Goal: Task Accomplishment & Management: Use online tool/utility

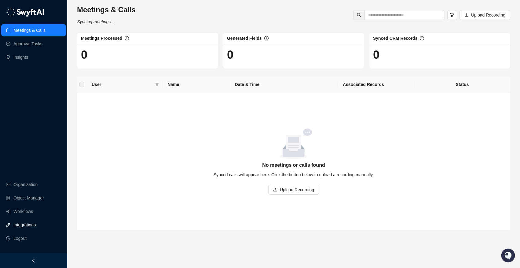
click at [26, 220] on link "Integrations" at bounding box center [24, 224] width 22 height 12
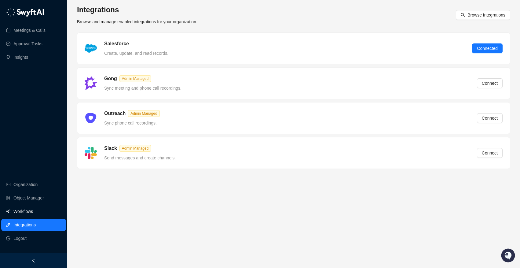
click at [26, 213] on link "Workflows" at bounding box center [23, 211] width 20 height 12
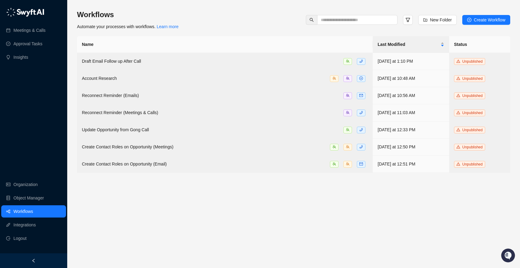
click at [39, 141] on div "Meetings & Calls Approval Tasks Insights Organization Object Manager Workflows …" at bounding box center [33, 126] width 67 height 253
click at [40, 125] on div "Meetings & Calls Approval Tasks Insights Organization Object Manager Workflows …" at bounding box center [33, 126] width 67 height 253
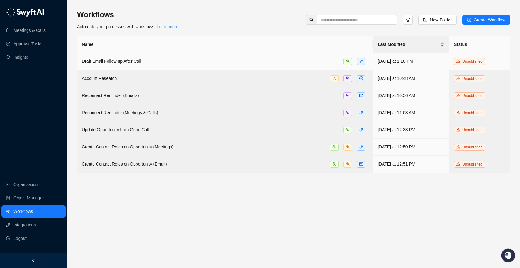
click at [252, 60] on div "Draft Email Follow up After Call" at bounding box center [225, 61] width 286 height 7
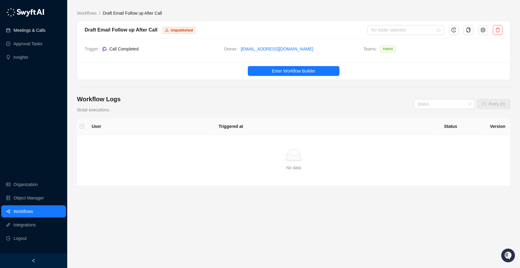
click at [33, 31] on link "Meetings & Calls" at bounding box center [29, 30] width 32 height 12
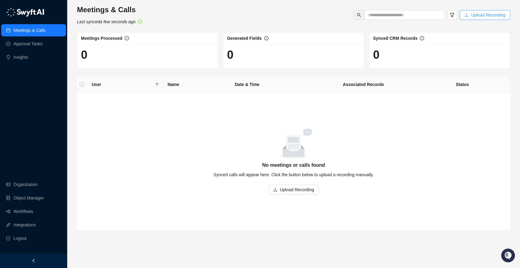
click at [467, 18] on button "Upload Recording" at bounding box center [485, 15] width 51 height 10
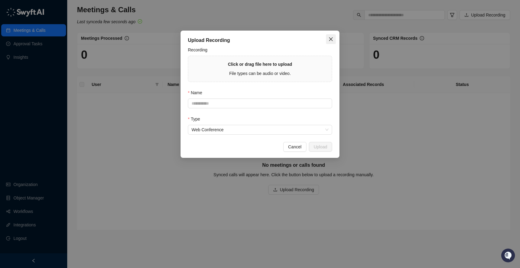
click at [332, 38] on icon "close" at bounding box center [330, 39] width 5 height 5
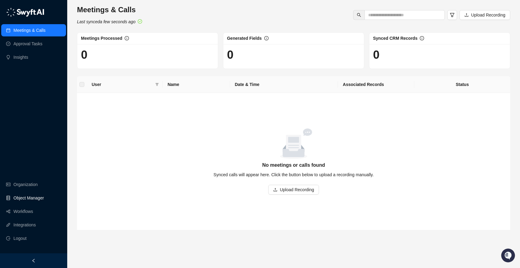
click at [31, 197] on link "Object Manager" at bounding box center [28, 198] width 31 height 12
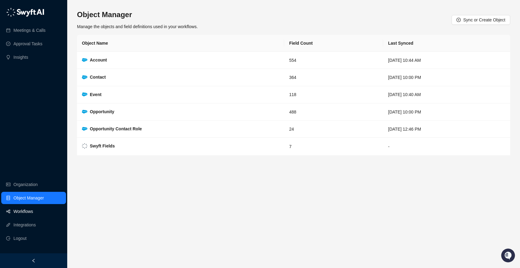
click at [33, 207] on link "Workflows" at bounding box center [23, 211] width 20 height 12
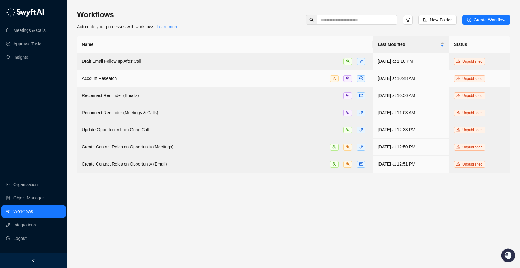
click at [124, 82] on td "Account Research" at bounding box center [225, 78] width 296 height 17
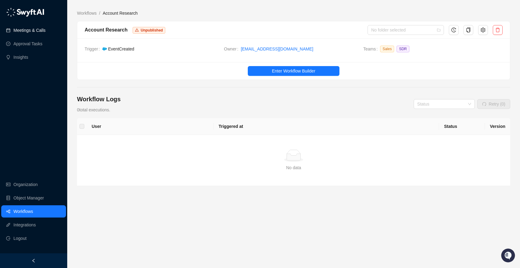
click at [33, 36] on link "Meetings & Calls" at bounding box center [29, 30] width 32 height 12
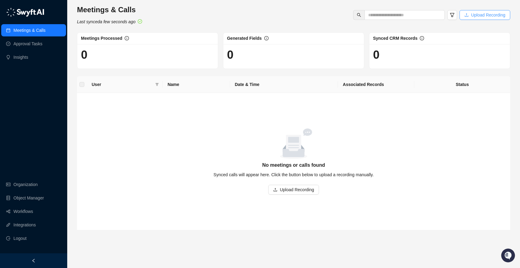
click at [490, 18] on button "Upload Recording" at bounding box center [485, 15] width 51 height 10
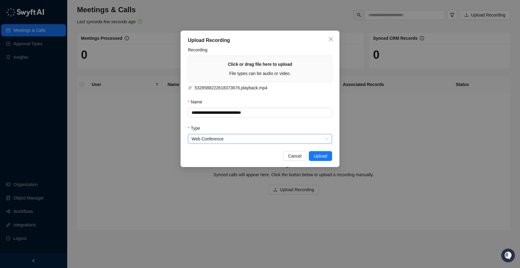
click at [278, 139] on span "Web Conference" at bounding box center [260, 138] width 137 height 9
click at [277, 123] on form "**********" at bounding box center [260, 94] width 144 height 97
click at [280, 114] on input "**********" at bounding box center [260, 113] width 144 height 10
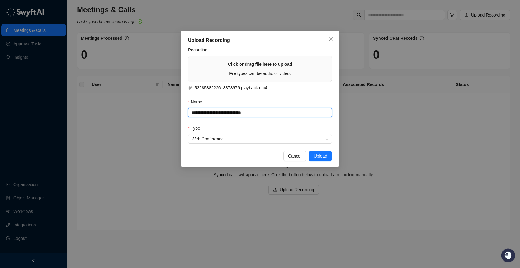
click at [280, 114] on input "**********" at bounding box center [260, 113] width 144 height 10
type input "****"
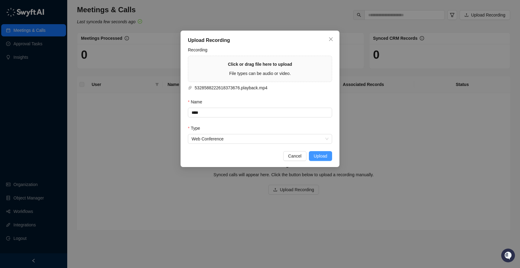
click at [323, 158] on span "Upload" at bounding box center [320, 155] width 13 height 7
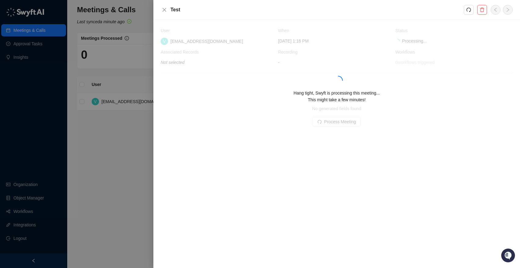
click at [222, 95] on div "Hang tight, Swyft is processing this meeting... This might take a few minutes!" at bounding box center [337, 96] width 352 height 13
drag, startPoint x: 225, startPoint y: 105, endPoint x: 221, endPoint y: 98, distance: 7.9
click at [223, 101] on div "Hang tight, Swyft is processing this meeting... This might take a few minutes!" at bounding box center [337, 81] width 352 height 109
click at [221, 98] on div "Hang tight, Swyft is processing this meeting... This might take a few minutes!" at bounding box center [337, 96] width 352 height 13
click at [167, 12] on icon "close" at bounding box center [164, 9] width 5 height 5
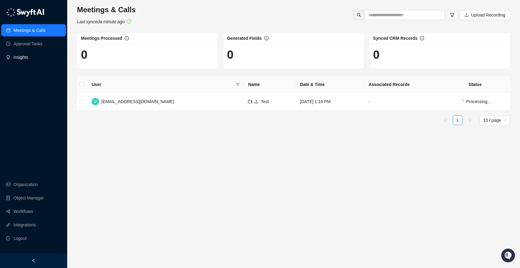
click at [28, 56] on link "Insights" at bounding box center [20, 57] width 15 height 12
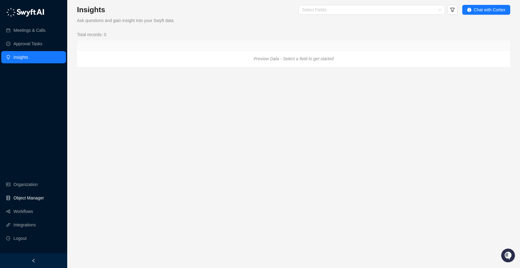
click at [36, 199] on link "Object Manager" at bounding box center [28, 198] width 31 height 12
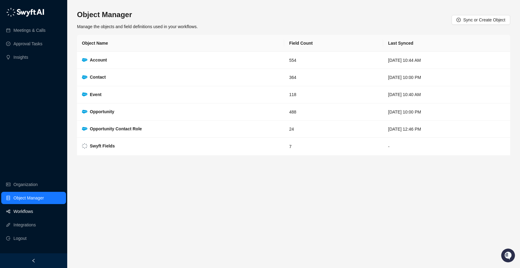
click at [33, 208] on link "Workflows" at bounding box center [23, 211] width 20 height 12
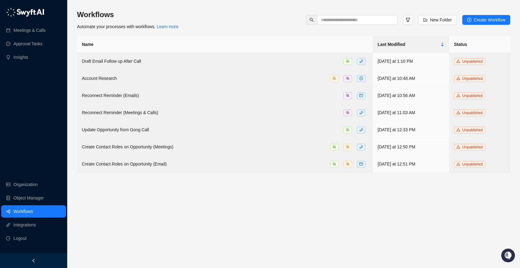
click at [234, 25] on div "Workflows Automate your processes with workflows. Learn more New Folder Create …" at bounding box center [293, 20] width 433 height 20
click at [232, 16] on div "Workflows Automate your processes with workflows. Learn more New Folder Create …" at bounding box center [293, 20] width 433 height 20
click at [233, 21] on div "Workflows Automate your processes with workflows. Learn more New Folder Create …" at bounding box center [293, 20] width 433 height 20
click at [232, 17] on div "Workflows Automate your processes with workflows. Learn more New Folder Create …" at bounding box center [293, 20] width 433 height 20
click at [25, 28] on link "Meetings & Calls" at bounding box center [29, 30] width 32 height 12
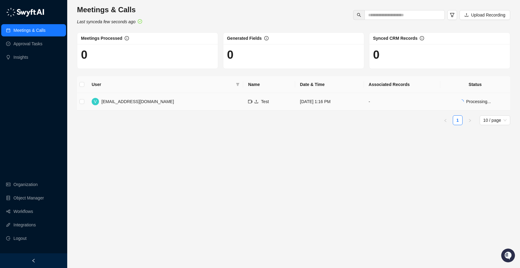
click at [463, 96] on td "Processing..." at bounding box center [475, 101] width 70 height 17
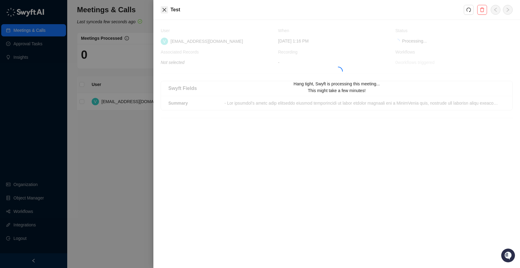
click at [163, 12] on icon "close" at bounding box center [164, 9] width 5 height 5
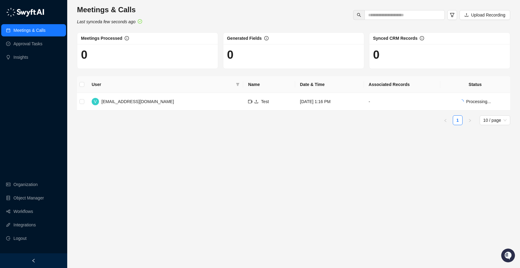
click at [329, 147] on main "Meetings & Calls Last synced a few seconds ago Upload Recording Meetings Proces…" at bounding box center [293, 134] width 433 height 258
click at [418, 103] on span "SafeBase (Account)" at bounding box center [406, 101] width 45 height 5
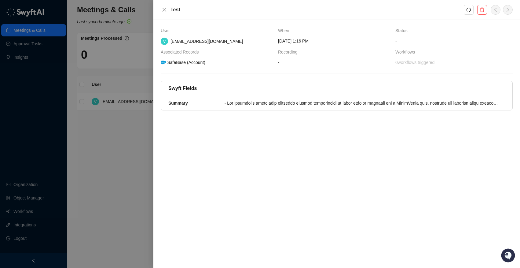
click at [196, 64] on div "SafeBase (Account)" at bounding box center [183, 62] width 46 height 7
click at [165, 10] on icon "close" at bounding box center [164, 9] width 5 height 5
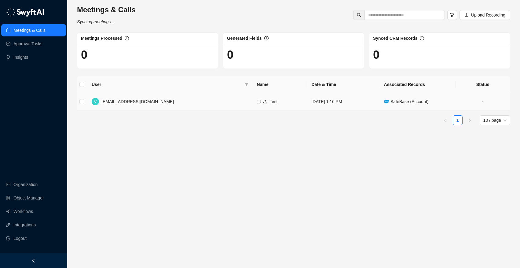
click at [413, 101] on span "SafeBase (Account)" at bounding box center [406, 101] width 45 height 5
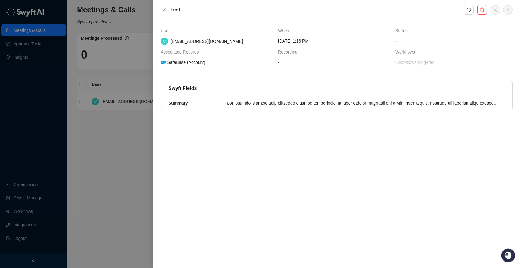
click at [37, 94] on div at bounding box center [260, 134] width 520 height 268
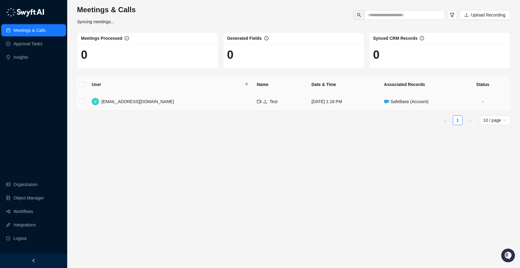
click at [157, 102] on td "V vinniesafin@drata.com" at bounding box center [169, 101] width 165 height 17
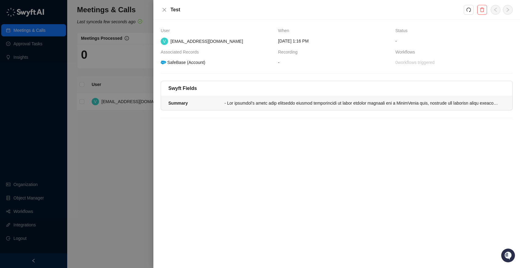
click at [415, 103] on div at bounding box center [363, 103] width 277 height 7
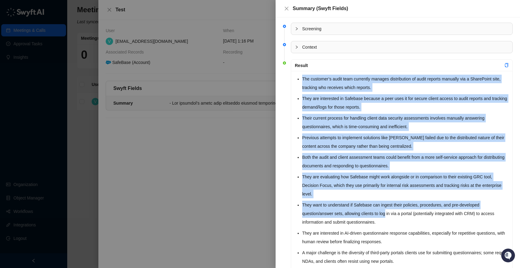
drag, startPoint x: 302, startPoint y: 79, endPoint x: 395, endPoint y: 229, distance: 176.4
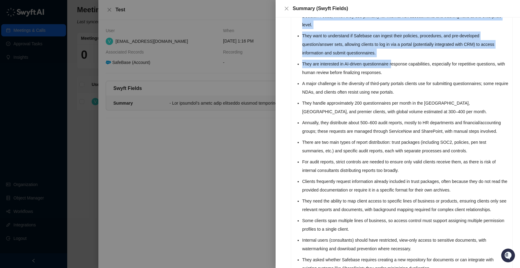
scroll to position [169, 0]
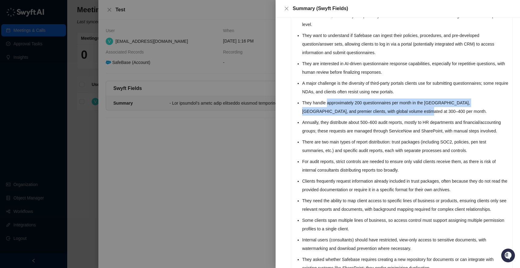
drag, startPoint x: 328, startPoint y: 101, endPoint x: 411, endPoint y: 114, distance: 83.2
click at [411, 114] on li "They handle approximately 200 questionnaires per month in the US, Canada, and p…" at bounding box center [405, 106] width 207 height 17
click at [359, 112] on li "They handle approximately 200 questionnaires per month in the US, Canada, and p…" at bounding box center [405, 106] width 207 height 17
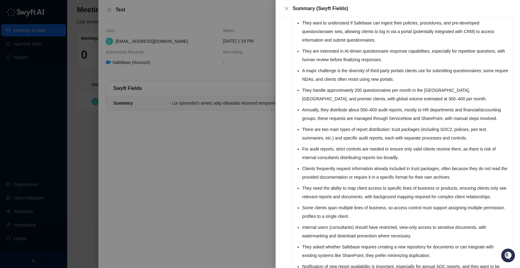
scroll to position [182, 0]
drag, startPoint x: 344, startPoint y: 110, endPoint x: 475, endPoint y: 112, distance: 131.4
click at [475, 112] on li "Annually, they distribute about 500–600 audit reports, mostly to HR departments…" at bounding box center [405, 113] width 207 height 17
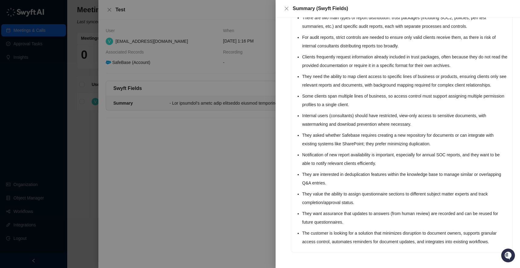
scroll to position [0, 0]
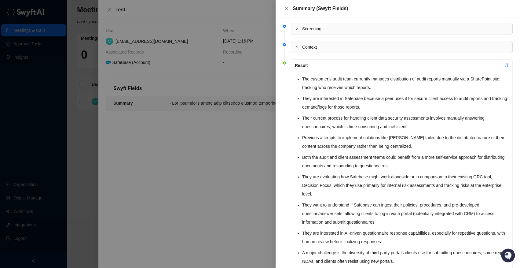
click at [314, 47] on span "Context" at bounding box center [405, 47] width 207 height 7
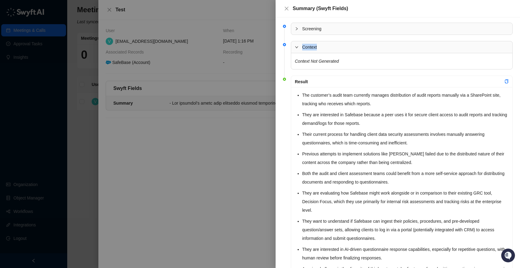
click at [314, 47] on span "Context" at bounding box center [405, 47] width 207 height 7
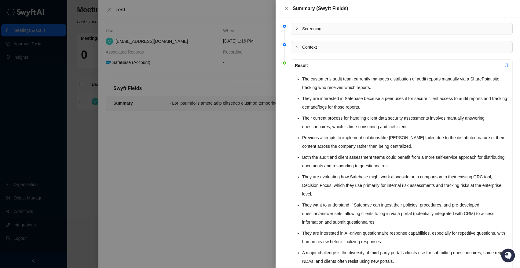
click at [313, 29] on span "Screening" at bounding box center [405, 28] width 207 height 7
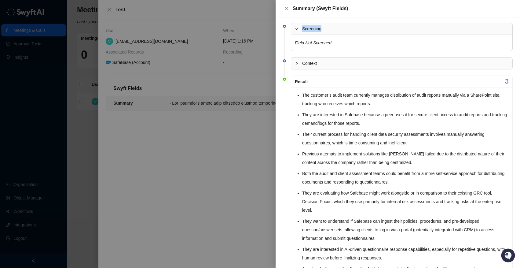
click at [313, 29] on span "Screening" at bounding box center [405, 28] width 207 height 7
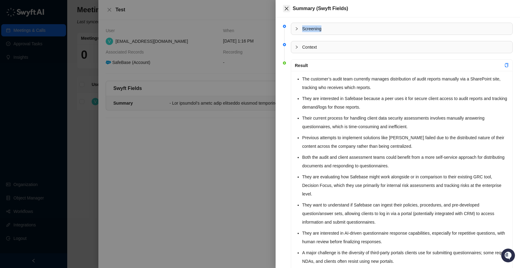
click at [287, 8] on icon "close" at bounding box center [286, 8] width 5 height 5
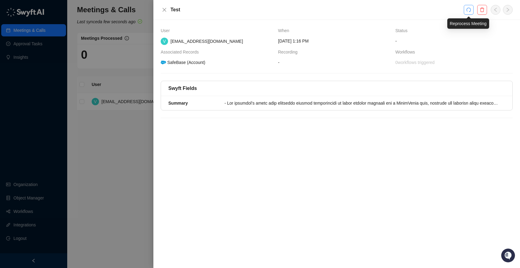
click at [471, 9] on icon "redo" at bounding box center [469, 10] width 4 height 4
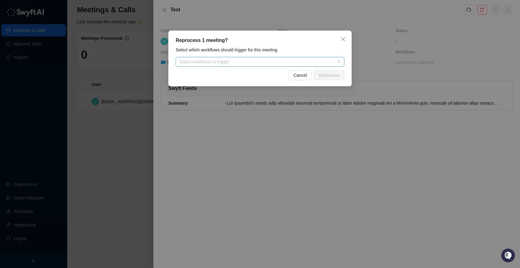
click at [274, 60] on div at bounding box center [257, 62] width 160 height 5
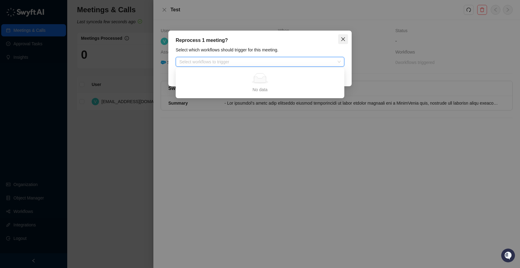
click at [340, 37] on span "Close" at bounding box center [343, 39] width 10 height 5
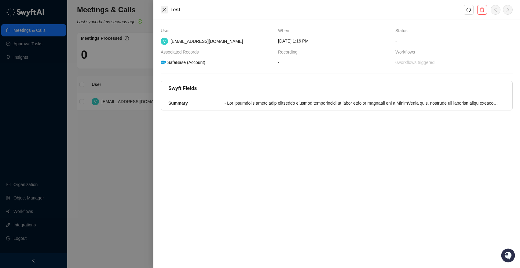
click at [163, 7] on icon "close" at bounding box center [164, 9] width 5 height 5
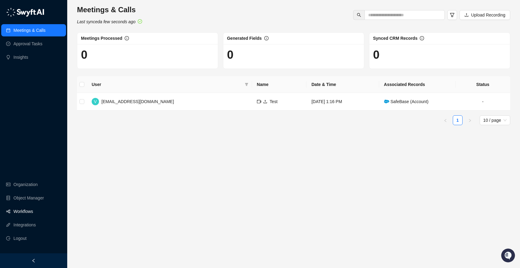
click at [27, 212] on link "Workflows" at bounding box center [23, 211] width 20 height 12
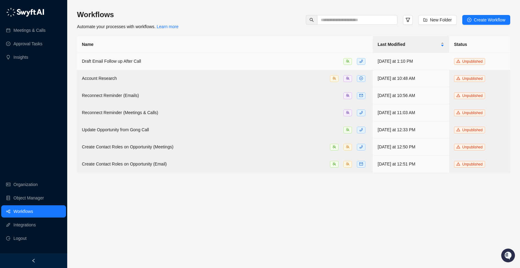
click at [122, 63] on span "Draft Email Follow up After Call" at bounding box center [111, 61] width 59 height 5
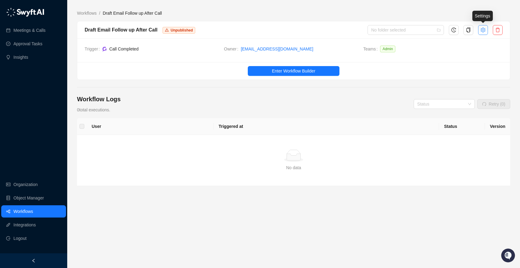
click at [481, 29] on icon "setting" at bounding box center [483, 29] width 5 height 5
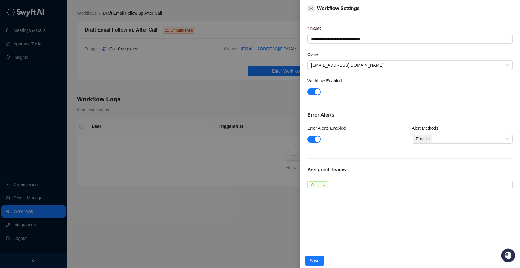
click at [309, 9] on icon "close" at bounding box center [311, 8] width 5 height 5
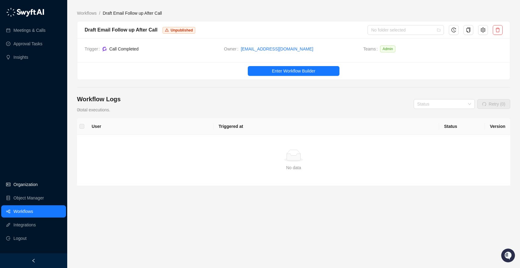
click at [24, 183] on link "Organization" at bounding box center [25, 184] width 24 height 12
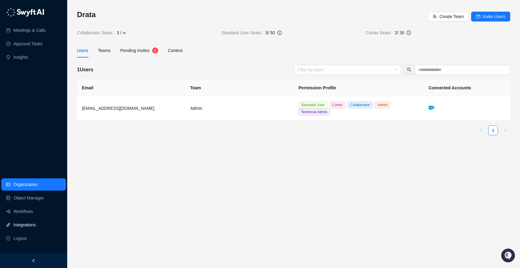
click at [29, 220] on link "Integrations" at bounding box center [24, 224] width 22 height 12
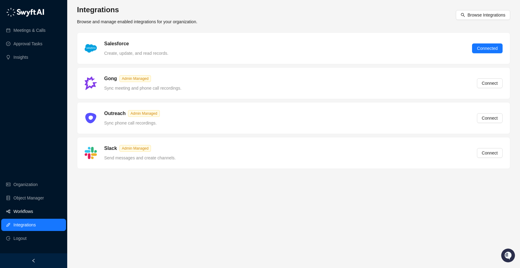
click at [28, 211] on link "Workflows" at bounding box center [23, 211] width 20 height 12
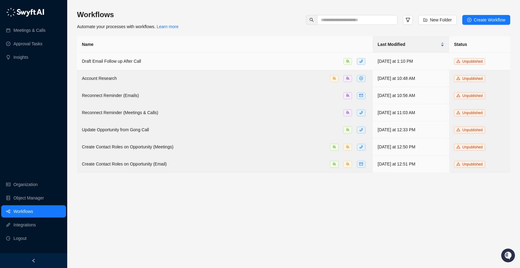
click at [190, 58] on div "Draft Email Follow up After Call" at bounding box center [225, 61] width 286 height 7
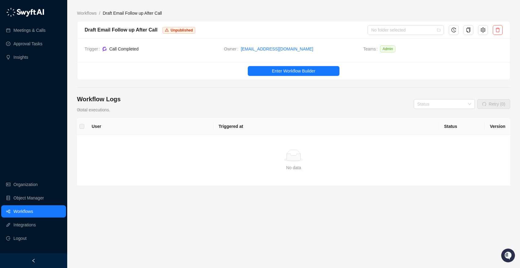
click at [26, 212] on link "Workflows" at bounding box center [23, 211] width 20 height 12
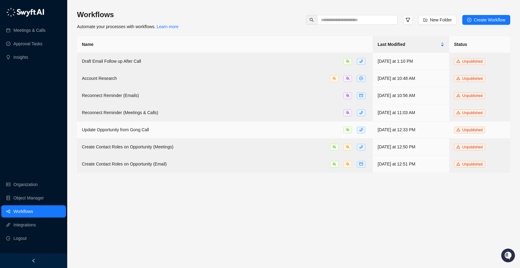
click at [120, 128] on span "Update Opportunity from Gong Call" at bounding box center [115, 129] width 67 height 5
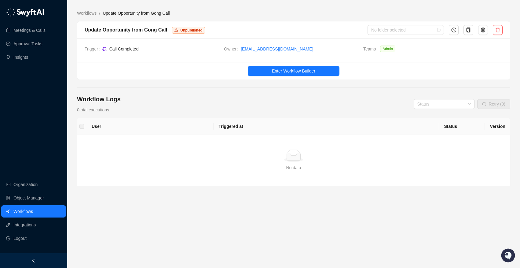
click at [120, 48] on span "Call Completed" at bounding box center [123, 48] width 29 height 5
click at [32, 34] on link "Meetings & Calls" at bounding box center [29, 30] width 32 height 12
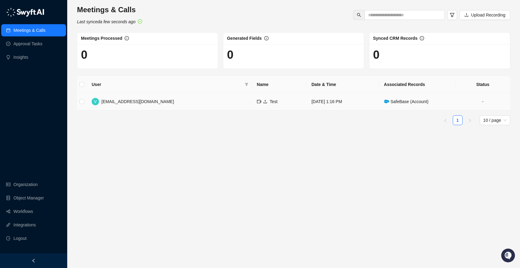
click at [409, 103] on span "SafeBase (Account)" at bounding box center [406, 101] width 45 height 5
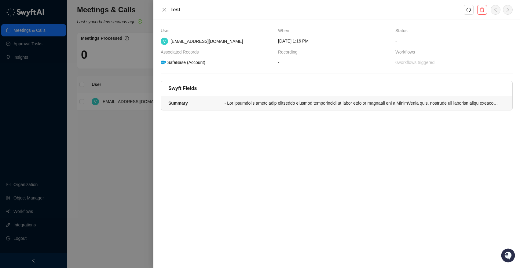
click at [226, 109] on li "Summary" at bounding box center [336, 103] width 351 height 14
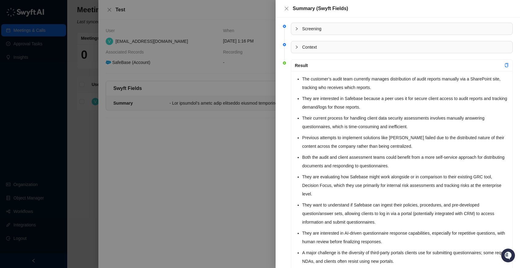
click at [404, 57] on li "Context" at bounding box center [398, 52] width 230 height 18
click at [230, 72] on div at bounding box center [260, 134] width 520 height 268
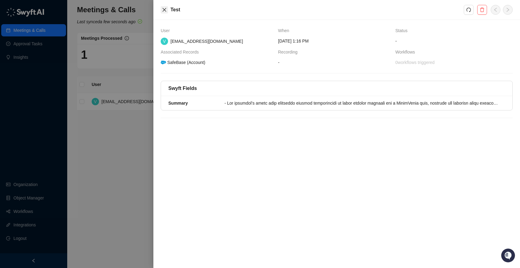
click at [168, 8] on button "Close" at bounding box center [164, 9] width 7 height 7
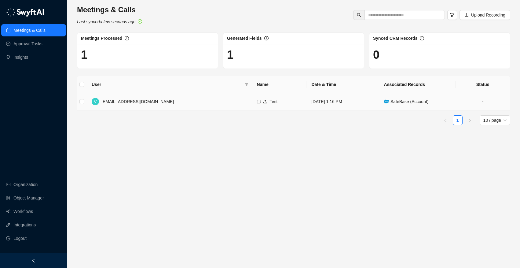
click at [306, 103] on td "[DATE] 1:16 PM" at bounding box center [342, 101] width 72 height 17
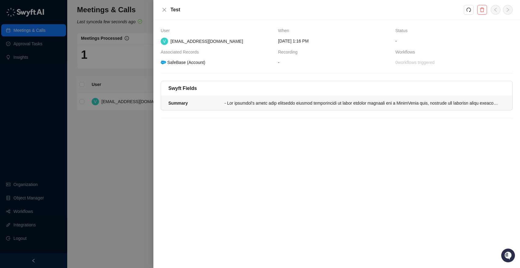
click at [299, 101] on div at bounding box center [363, 103] width 277 height 7
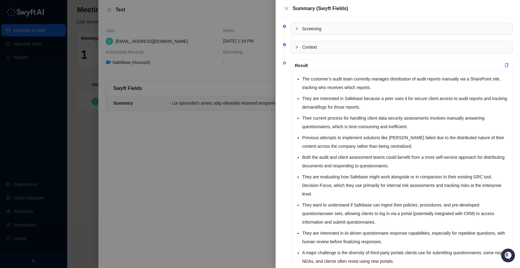
click at [70, 114] on div at bounding box center [260, 134] width 520 height 268
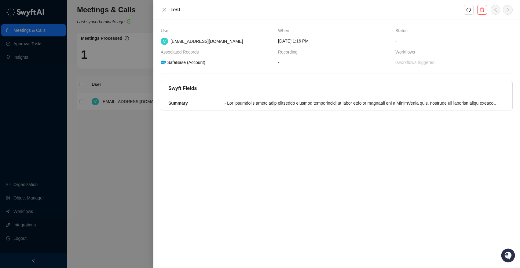
click at [64, 53] on div at bounding box center [260, 134] width 520 height 268
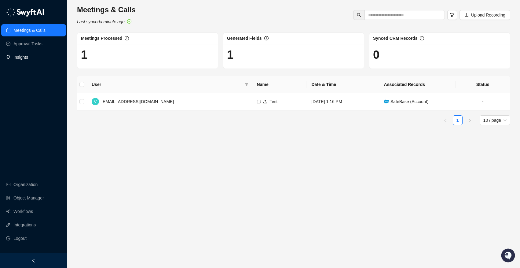
click at [28, 56] on link "Insights" at bounding box center [20, 57] width 15 height 12
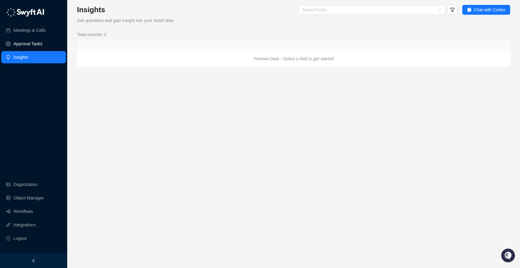
click at [42, 39] on link "Approval Tasks" at bounding box center [27, 44] width 29 height 12
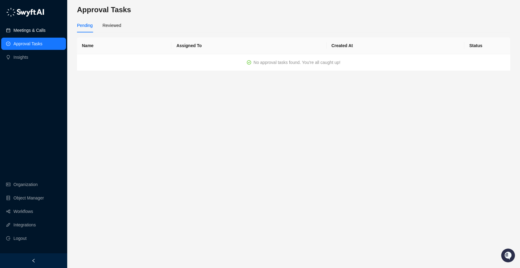
click at [45, 30] on link "Meetings & Calls" at bounding box center [29, 30] width 32 height 12
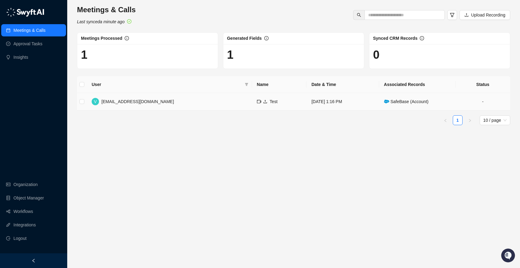
click at [409, 99] on span "SafeBase (Account)" at bounding box center [406, 101] width 45 height 5
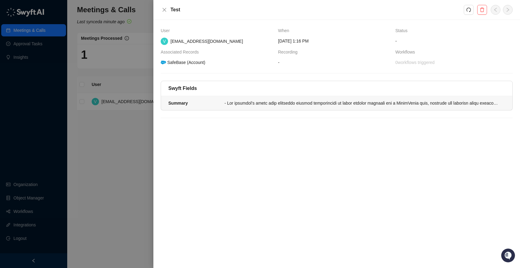
click at [260, 106] on div at bounding box center [363, 103] width 277 height 7
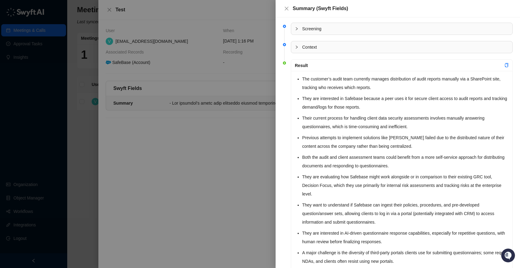
click at [355, 28] on span "Screening" at bounding box center [405, 28] width 207 height 7
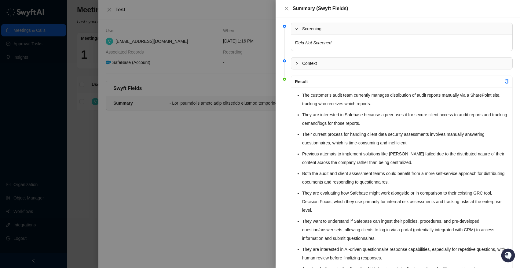
click at [345, 69] on div "Context" at bounding box center [401, 63] width 221 height 12
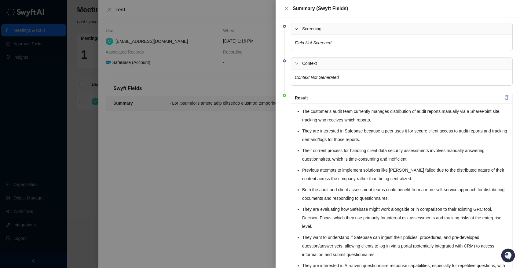
click at [336, 64] on span "Context" at bounding box center [405, 63] width 207 height 7
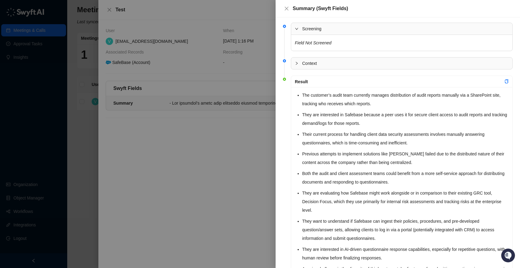
click at [331, 30] on span "Screening" at bounding box center [405, 28] width 207 height 7
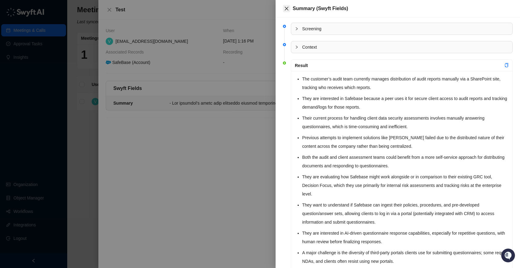
click at [287, 6] on icon "close" at bounding box center [286, 8] width 5 height 5
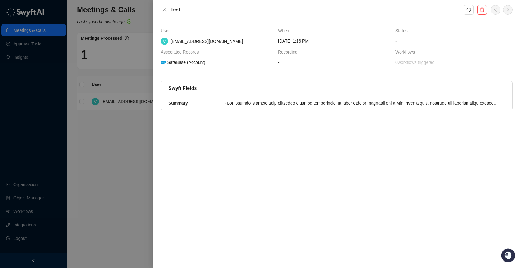
click at [136, 154] on div at bounding box center [260, 134] width 520 height 268
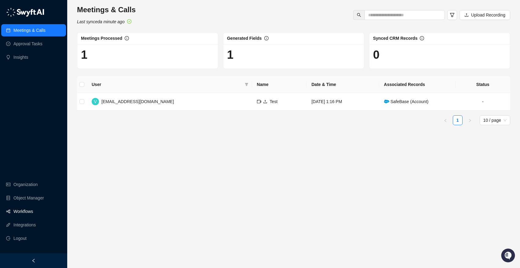
click at [26, 213] on link "Workflows" at bounding box center [23, 211] width 20 height 12
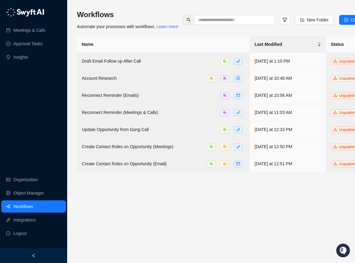
click at [29, 211] on link "Workflows" at bounding box center [23, 206] width 20 height 12
click at [31, 209] on link "Workflows" at bounding box center [23, 206] width 20 height 12
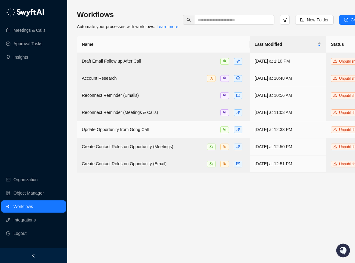
click at [142, 132] on span "Update Opportunity from Gong Call" at bounding box center [115, 129] width 67 height 5
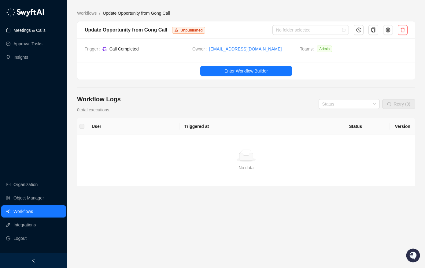
click at [34, 30] on link "Meetings & Calls" at bounding box center [29, 30] width 32 height 12
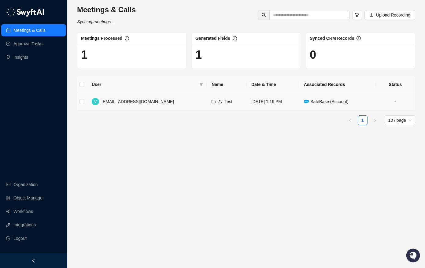
click at [322, 101] on span "SafeBase (Account)" at bounding box center [326, 101] width 45 height 5
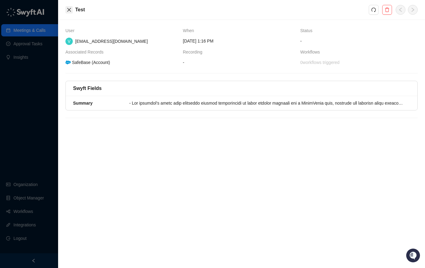
click at [68, 7] on icon "close" at bounding box center [69, 9] width 5 height 5
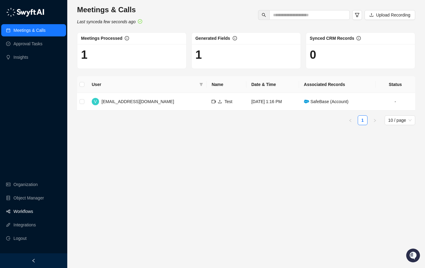
click at [29, 212] on link "Workflows" at bounding box center [23, 211] width 20 height 12
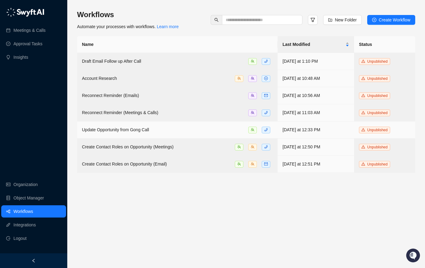
click at [141, 130] on span "Update Opportunity from Gong Call" at bounding box center [115, 129] width 67 height 5
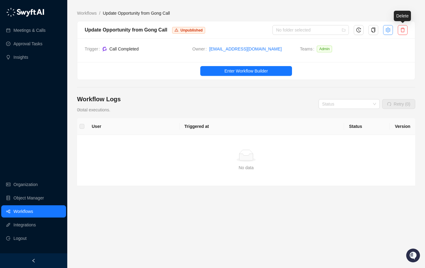
click at [360, 28] on button "button" at bounding box center [388, 30] width 10 height 10
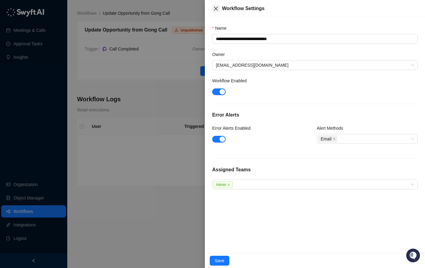
click at [215, 6] on icon "close" at bounding box center [215, 8] width 5 height 5
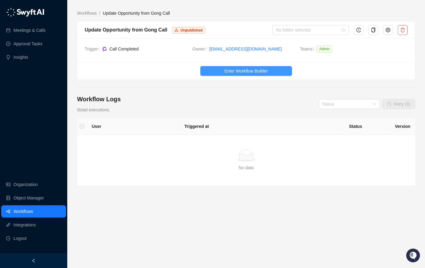
click at [245, 73] on span "Enter Workflow Builder" at bounding box center [245, 71] width 43 height 7
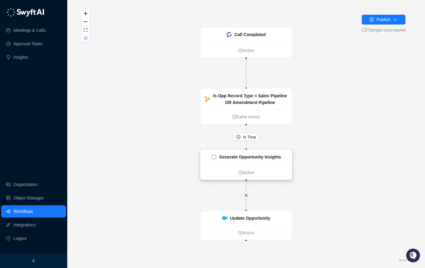
click at [256, 158] on strong "Generate Opportunity Insights" at bounding box center [250, 156] width 62 height 5
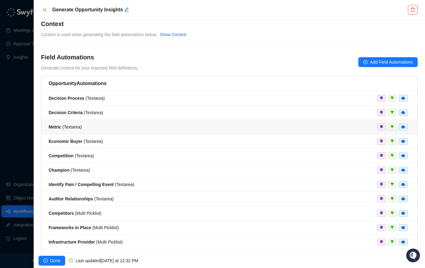
scroll to position [12, 0]
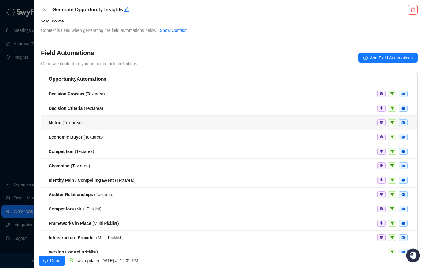
click at [97, 122] on div "Metric ( Textarea )" at bounding box center [229, 122] width 361 height 7
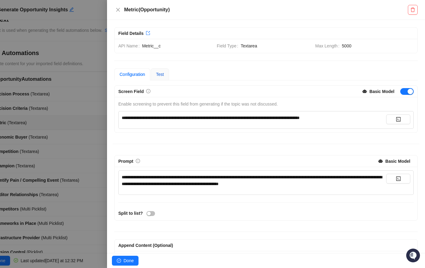
click at [158, 73] on span "Test" at bounding box center [160, 74] width 8 height 5
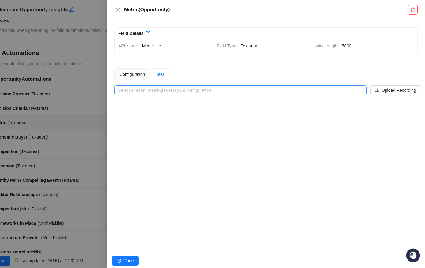
click at [292, 91] on input "search" at bounding box center [238, 90] width 241 height 9
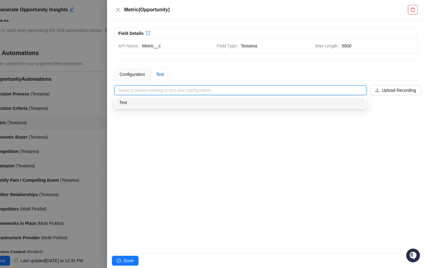
click at [207, 103] on div "Test" at bounding box center [240, 102] width 242 height 7
type input "****"
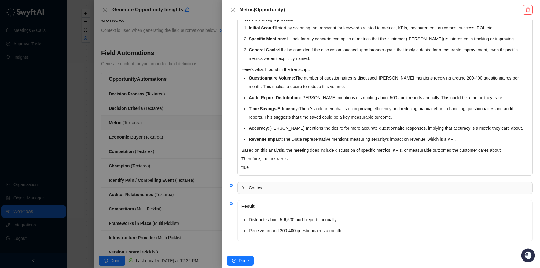
scroll to position [129, 0]
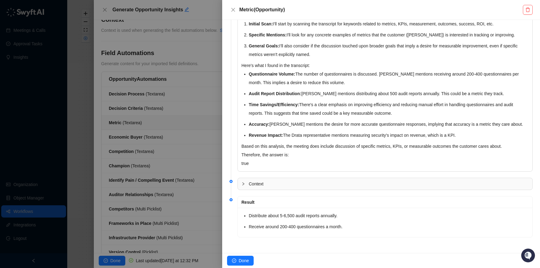
click at [279, 187] on span "Context" at bounding box center [389, 183] width 280 height 7
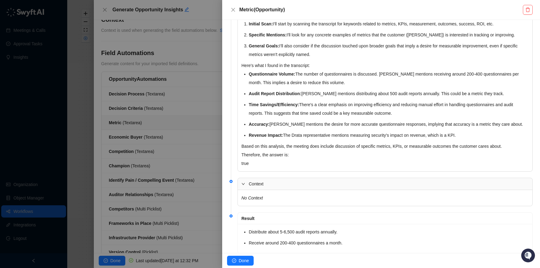
click at [279, 187] on span "Context" at bounding box center [389, 183] width 280 height 7
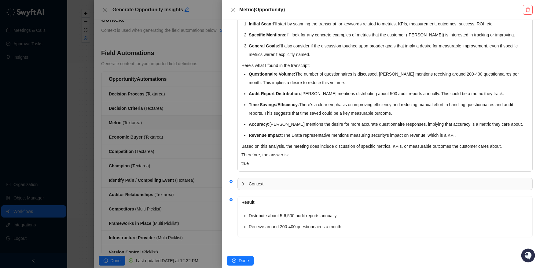
click at [255, 186] on span "Context" at bounding box center [389, 183] width 280 height 7
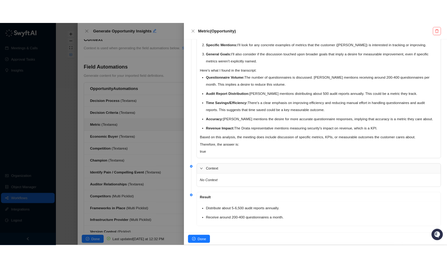
scroll to position [145, 0]
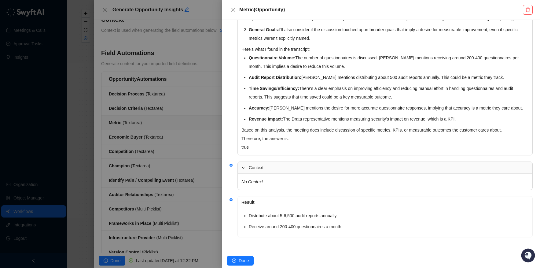
click at [162, 185] on div at bounding box center [270, 134] width 540 height 268
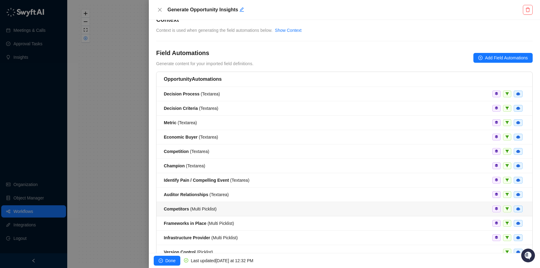
click at [232, 212] on li "Competitors ( Multi Picklist )" at bounding box center [344, 209] width 376 height 14
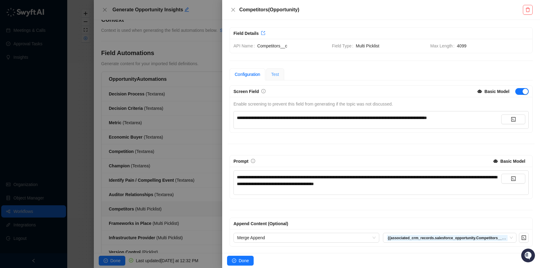
click at [282, 75] on div "Test" at bounding box center [275, 74] width 18 height 12
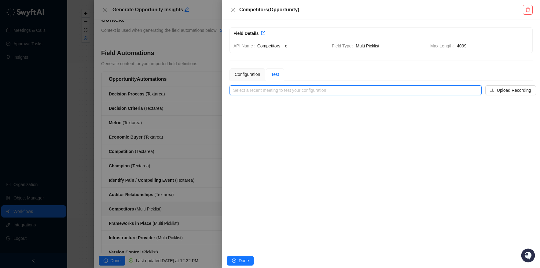
click at [360, 86] on input "search" at bounding box center [353, 90] width 241 height 9
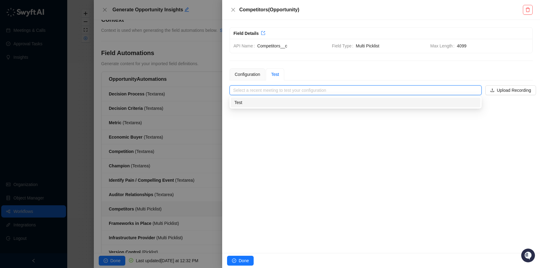
click at [347, 103] on div "Test" at bounding box center [355, 102] width 242 height 7
type input "****"
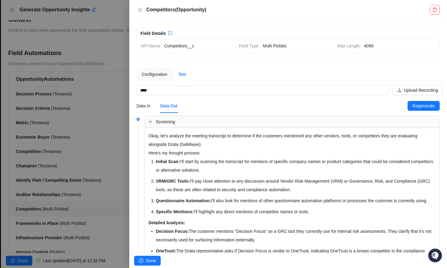
scroll to position [210, 0]
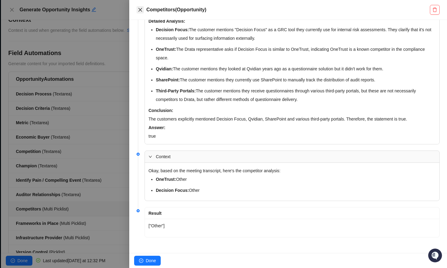
click at [137, 11] on button "Close" at bounding box center [140, 9] width 7 height 7
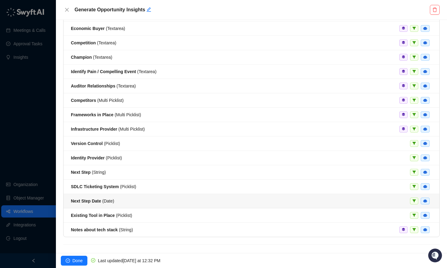
scroll to position [127, 0]
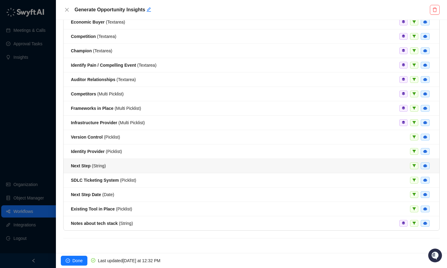
click at [109, 168] on div "Next Step ( String )" at bounding box center [251, 165] width 361 height 7
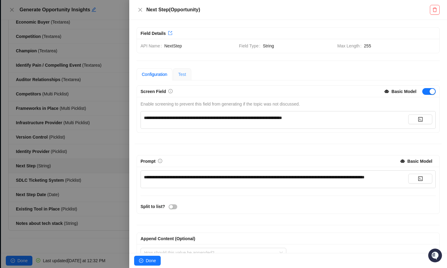
click at [191, 73] on div "Test" at bounding box center [182, 74] width 18 height 12
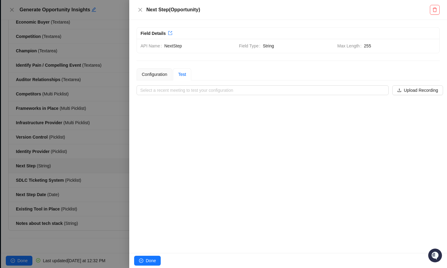
click at [272, 95] on div "**********" at bounding box center [288, 136] width 318 height 233
click at [269, 90] on input "search" at bounding box center [260, 90] width 241 height 9
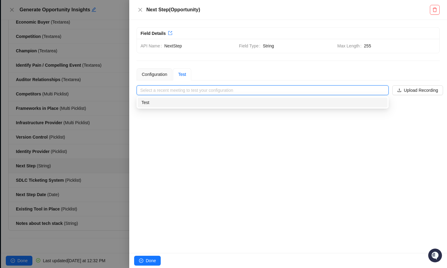
click at [245, 107] on div "Test" at bounding box center [263, 102] width 250 height 10
type input "****"
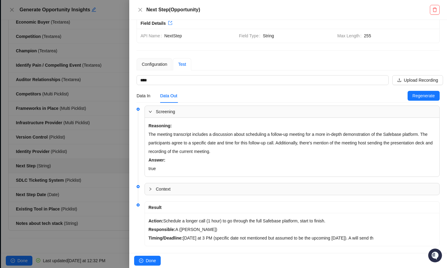
scroll to position [19, 0]
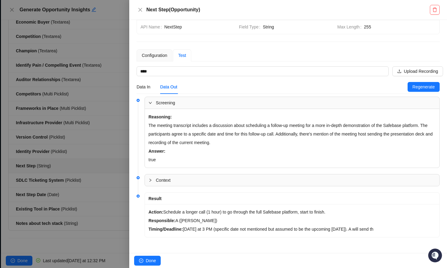
click at [266, 229] on p "Action: Schedule a longer call (1 hour) to go through the full Safebase platfor…" at bounding box center [291, 220] width 287 height 26
click at [52, 40] on div at bounding box center [223, 134] width 447 height 268
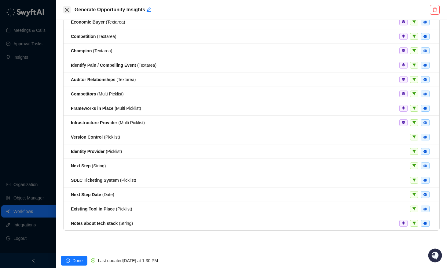
click at [66, 12] on icon "close" at bounding box center [66, 9] width 5 height 5
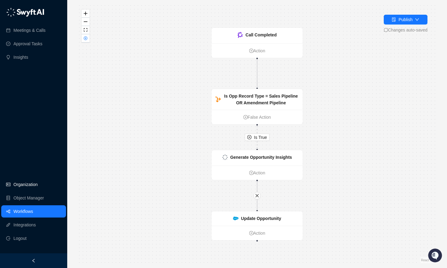
click at [23, 189] on link "Organization" at bounding box center [25, 184] width 24 height 12
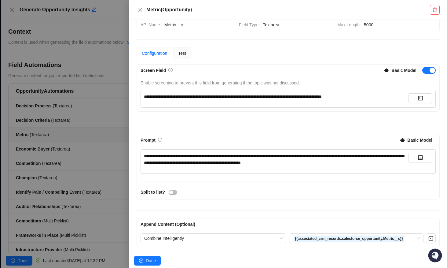
scroll to position [23, 0]
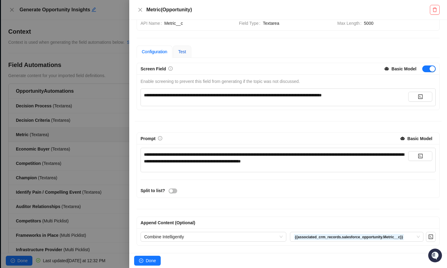
click at [186, 54] on div "Test" at bounding box center [182, 51] width 8 height 7
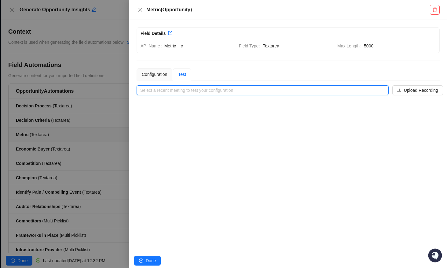
click at [212, 92] on input "search" at bounding box center [260, 90] width 241 height 9
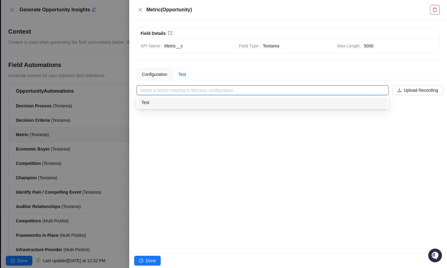
click at [210, 107] on div "Test" at bounding box center [263, 102] width 250 height 10
type input "****"
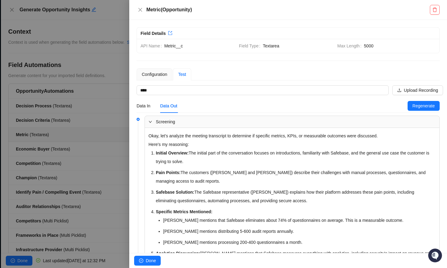
scroll to position [192, 0]
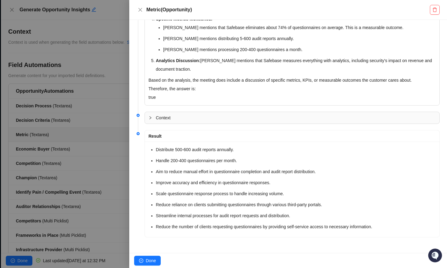
click at [246, 114] on span "Context" at bounding box center [296, 117] width 280 height 7
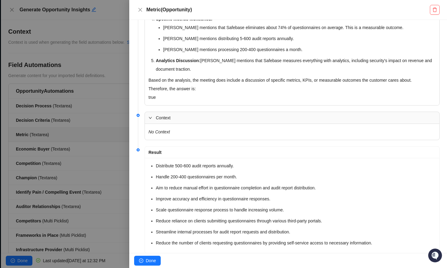
click at [245, 115] on span "Context" at bounding box center [296, 117] width 280 height 7
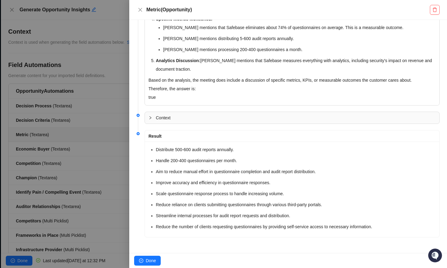
click at [101, 121] on div at bounding box center [223, 134] width 447 height 268
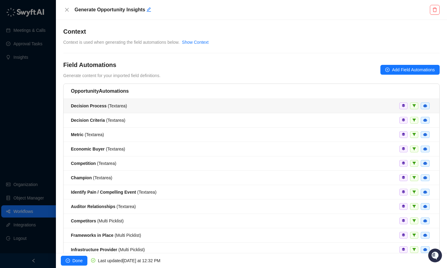
click at [122, 110] on li "Decision Process ( Textarea )" at bounding box center [252, 106] width 376 height 14
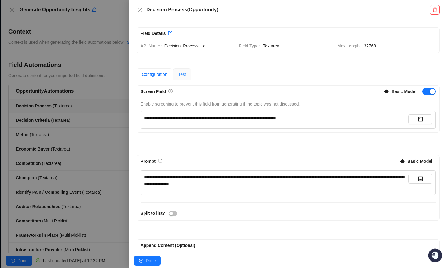
click at [189, 75] on div "Test" at bounding box center [182, 74] width 18 height 12
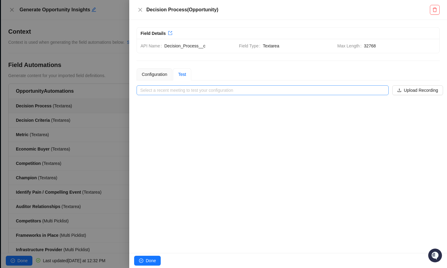
click at [196, 86] on input "search" at bounding box center [260, 90] width 241 height 9
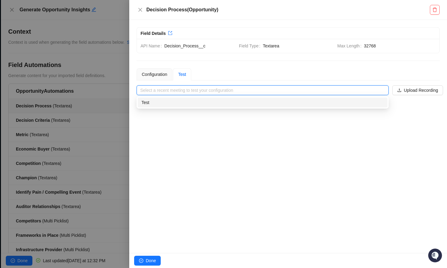
click at [189, 104] on div "Test" at bounding box center [262, 102] width 242 height 7
type input "****"
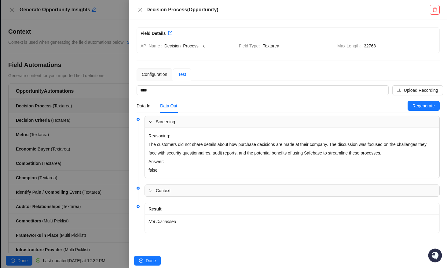
click at [111, 118] on div at bounding box center [223, 134] width 447 height 268
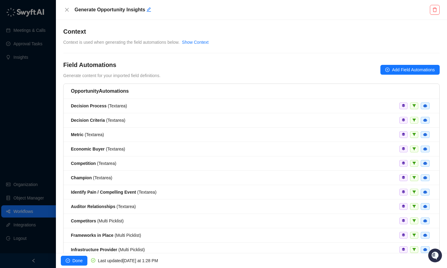
scroll to position [71, 0]
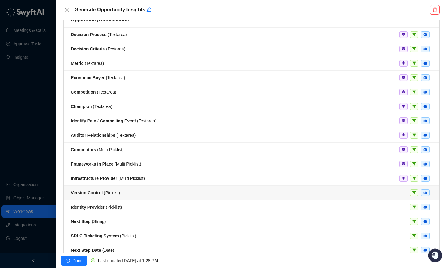
click at [127, 194] on div "Version Control ( Picklist )" at bounding box center [251, 192] width 361 height 7
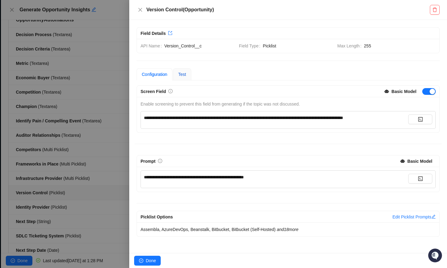
click at [185, 73] on span "Test" at bounding box center [182, 74] width 8 height 5
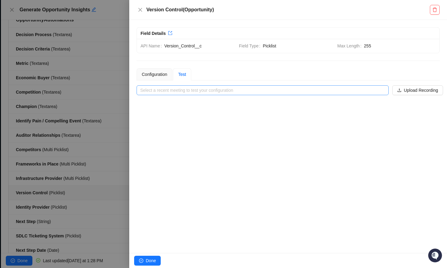
click at [196, 92] on input "search" at bounding box center [260, 90] width 241 height 9
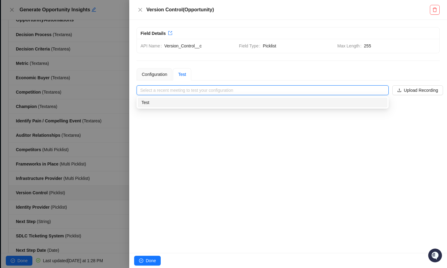
click at [195, 100] on div "Test" at bounding box center [262, 102] width 242 height 7
type input "****"
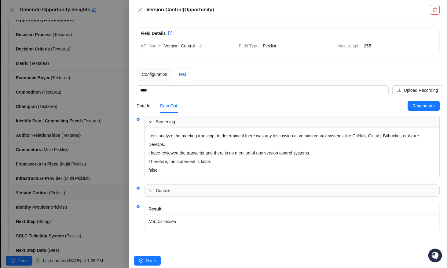
click at [82, 151] on div at bounding box center [223, 134] width 447 height 268
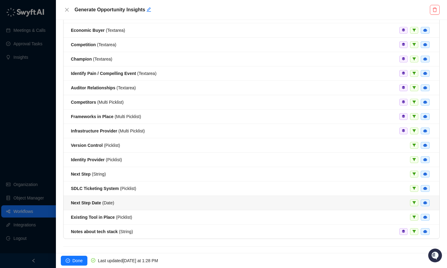
scroll to position [127, 0]
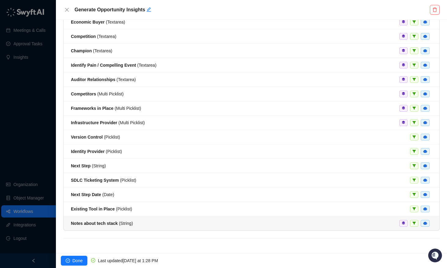
click at [100, 225] on strong "Notes about tech stack" at bounding box center [94, 223] width 47 height 5
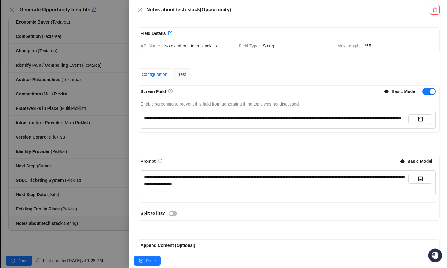
click at [183, 76] on span "Test" at bounding box center [182, 74] width 8 height 5
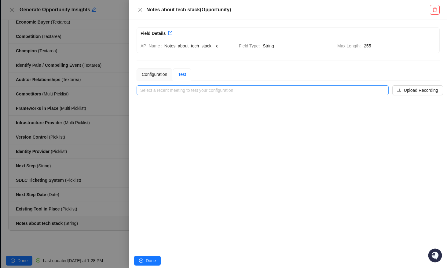
click at [192, 89] on input "search" at bounding box center [260, 90] width 241 height 9
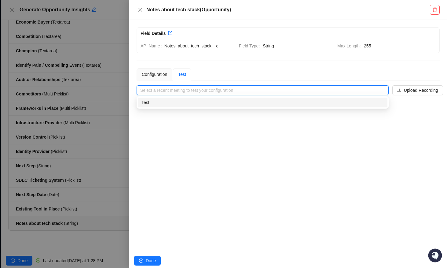
click at [191, 103] on div "Test" at bounding box center [262, 102] width 242 height 7
type input "****"
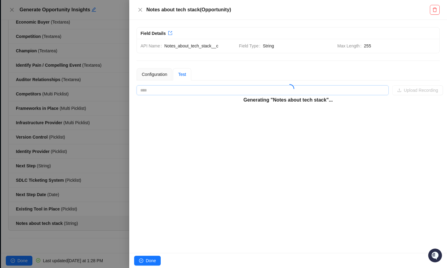
click at [96, 129] on div at bounding box center [223, 134] width 447 height 268
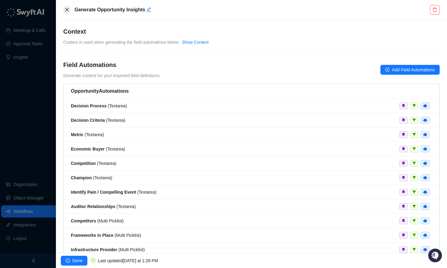
click at [64, 10] on button "Close" at bounding box center [66, 9] width 7 height 7
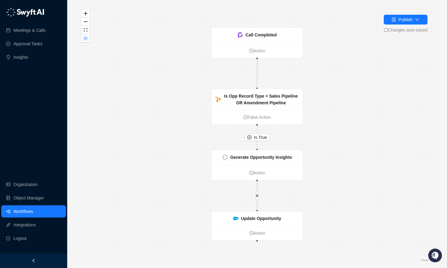
click at [19, 214] on link "Workflows" at bounding box center [23, 211] width 20 height 12
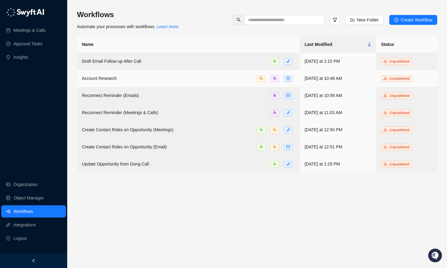
click at [115, 78] on span "Account Research" at bounding box center [99, 78] width 35 height 5
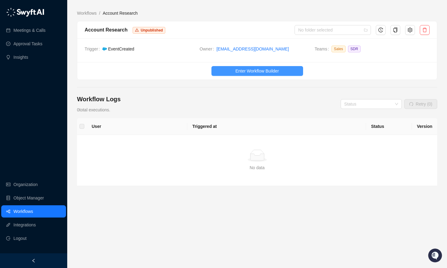
click at [238, 68] on span "Enter Workflow Builder" at bounding box center [256, 71] width 43 height 7
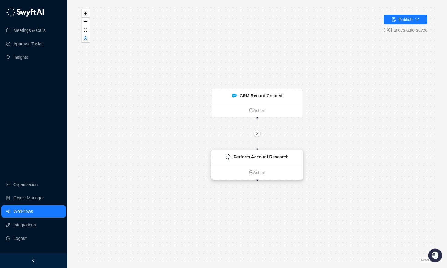
click at [253, 160] on div "Perform Account Research" at bounding box center [257, 157] width 91 height 15
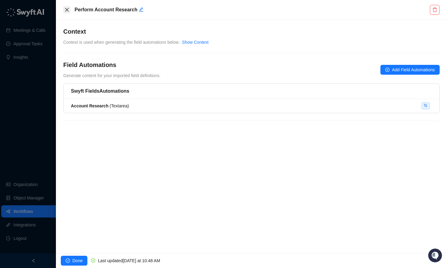
click at [68, 8] on icon "close" at bounding box center [66, 9] width 5 height 5
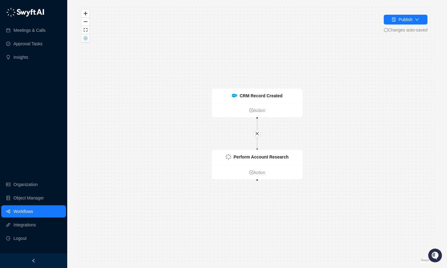
click at [33, 209] on link "Workflows" at bounding box center [23, 211] width 20 height 12
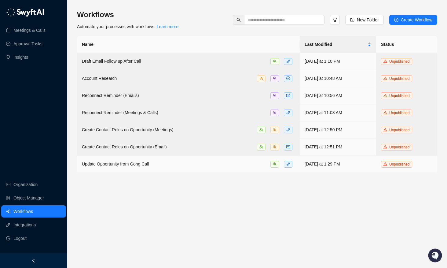
click at [121, 164] on span "Update Opportunity from Gong Call" at bounding box center [115, 163] width 67 height 5
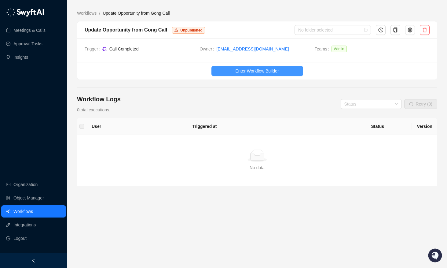
click at [248, 75] on button "Enter Workflow Builder" at bounding box center [257, 71] width 92 height 10
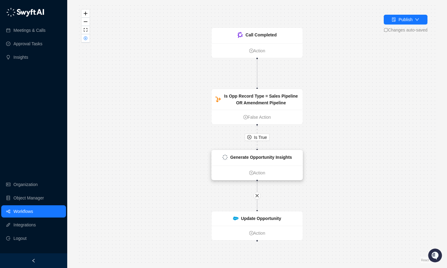
click at [253, 160] on div "Generate Opportunity Insights" at bounding box center [261, 157] width 62 height 7
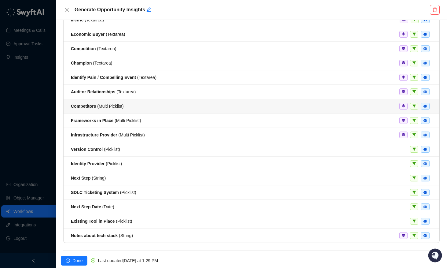
scroll to position [114, 0]
click at [106, 78] on strong "Identify Pain / Compelling Event" at bounding box center [103, 77] width 65 height 5
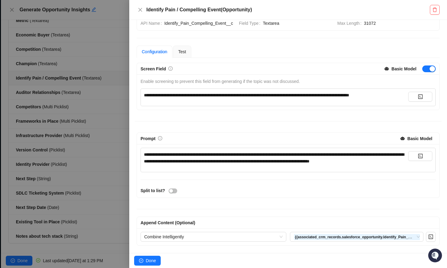
scroll to position [38, 0]
click at [181, 49] on span "Test" at bounding box center [182, 51] width 8 height 5
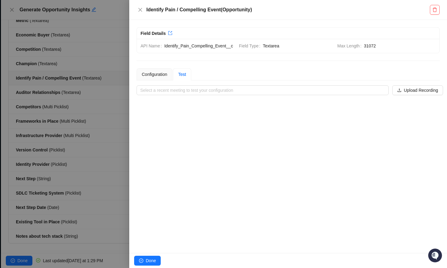
click at [260, 91] on div "**********" at bounding box center [288, 81] width 303 height 27
click at [260, 93] on input "search" at bounding box center [260, 90] width 241 height 9
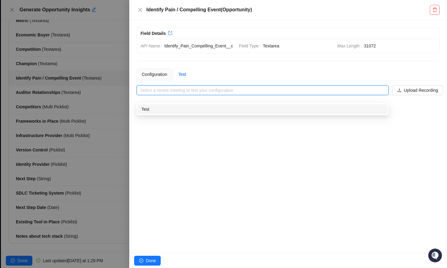
click at [220, 109] on div "Test" at bounding box center [262, 109] width 242 height 7
type input "****"
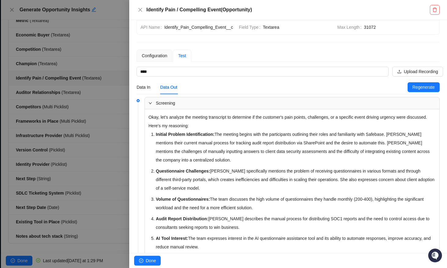
scroll to position [22, 0]
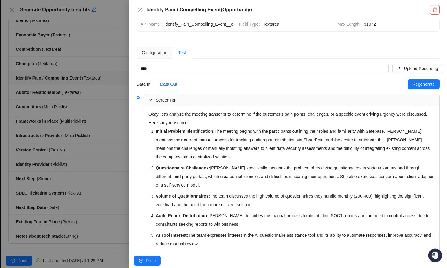
drag, startPoint x: 200, startPoint y: 120, endPoint x: 284, endPoint y: 123, distance: 83.8
click at [284, 118] on p "Okay, let's analyze the meeting transcript to determine if the customer's pain …" at bounding box center [291, 114] width 287 height 9
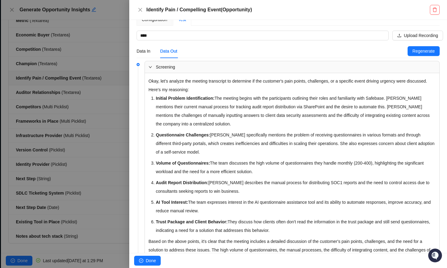
scroll to position [55, 0]
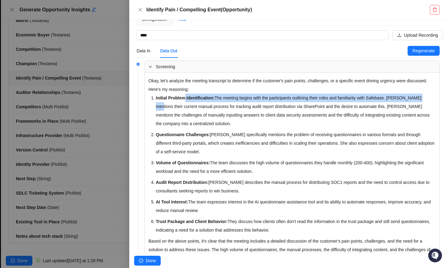
drag, startPoint x: 159, startPoint y: 117, endPoint x: 222, endPoint y: 114, distance: 63.7
click at [223, 112] on li "Initial Problem Identification: The meeting begins with the participants outlin…" at bounding box center [296, 110] width 280 height 34
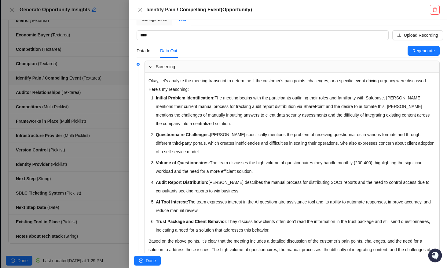
drag, startPoint x: 164, startPoint y: 143, endPoint x: 225, endPoint y: 145, distance: 60.8
click at [221, 145] on ol "Initial Problem Identification: The meeting begins with the participants outlin…" at bounding box center [296, 163] width 280 height 141
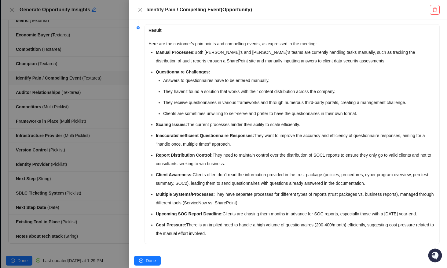
scroll to position [339, 0]
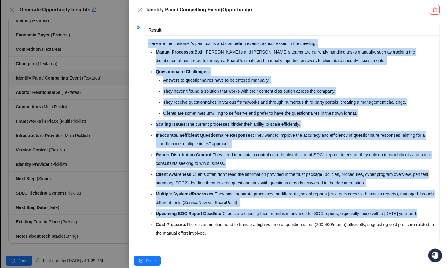
drag, startPoint x: 148, startPoint y: 59, endPoint x: 290, endPoint y: 247, distance: 235.0
click at [290, 243] on div "Here are the customer's pain points and compelling events, as expressed in the …" at bounding box center [292, 139] width 295 height 208
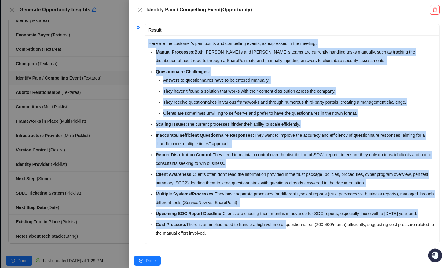
click at [216, 117] on li "Clients are sometimes unwilling to self-serve and prefer to have the questionna…" at bounding box center [299, 113] width 273 height 9
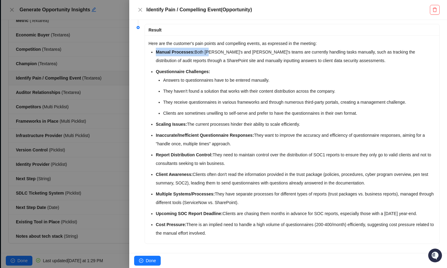
drag, startPoint x: 155, startPoint y: 64, endPoint x: 210, endPoint y: 68, distance: 55.2
click at [210, 68] on div "Here are the customer's pain points and compelling events, as expressed in the …" at bounding box center [292, 139] width 295 height 208
drag, startPoint x: 156, startPoint y: 85, endPoint x: 223, endPoint y: 92, distance: 67.9
click at [223, 92] on li "Questionnaire Challenges: Answers to questionnaires have to be entered manually…" at bounding box center [296, 92] width 280 height 50
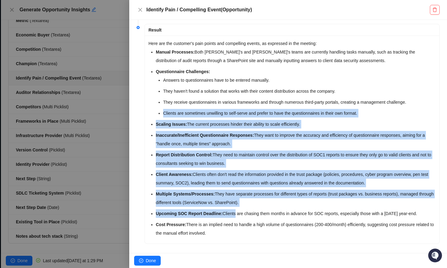
drag, startPoint x: 160, startPoint y: 134, endPoint x: 237, endPoint y: 232, distance: 123.8
click at [237, 232] on ul "Manual Processes: Both [PERSON_NAME]'s and [PERSON_NAME]'s teams are currently …" at bounding box center [296, 142] width 280 height 189
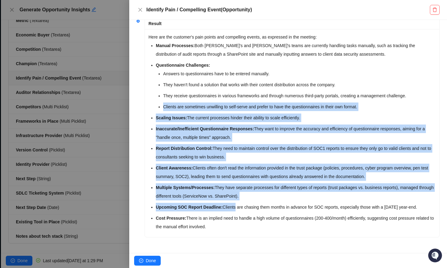
scroll to position [369, 0]
drag, startPoint x: 234, startPoint y: 228, endPoint x: 160, endPoint y: 70, distance: 173.9
click at [160, 70] on ul "Manual Processes: Both [PERSON_NAME]'s and [PERSON_NAME]'s teams are currently …" at bounding box center [296, 135] width 280 height 189
click at [285, 163] on li "Client Awareness: Clients often don't read the information provided in the trus…" at bounding box center [296, 171] width 280 height 17
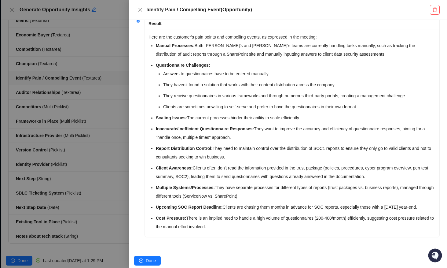
drag, startPoint x: 150, startPoint y: 30, endPoint x: 251, endPoint y: 228, distance: 222.5
click at [251, 228] on div "Here are the customer's pain points and compelling events, as expressed in the …" at bounding box center [292, 133] width 295 height 208
click at [32, 84] on div at bounding box center [223, 134] width 447 height 268
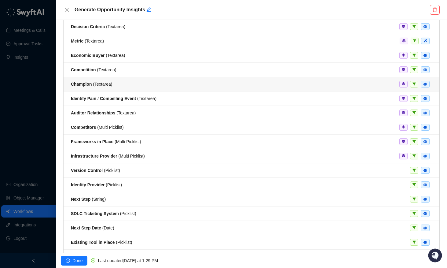
scroll to position [42, 0]
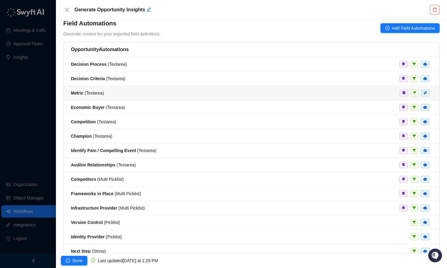
click at [106, 96] on div "Metric ( Textarea )" at bounding box center [251, 93] width 361 height 7
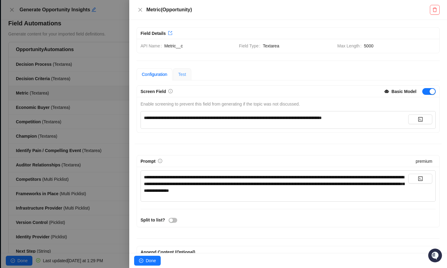
click at [177, 78] on div "Test" at bounding box center [182, 74] width 18 height 12
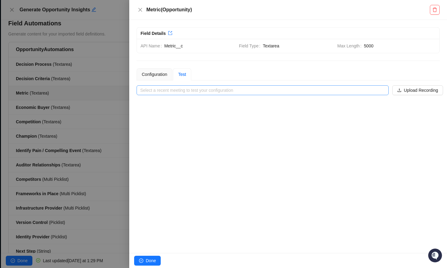
click at [211, 93] on input "search" at bounding box center [260, 90] width 241 height 9
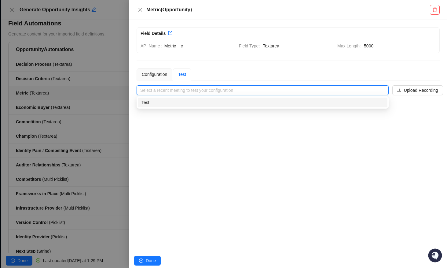
click at [204, 104] on div "Test" at bounding box center [262, 102] width 242 height 7
type input "****"
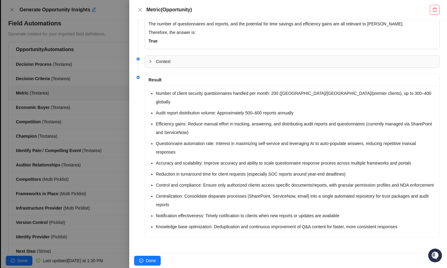
scroll to position [274, 0]
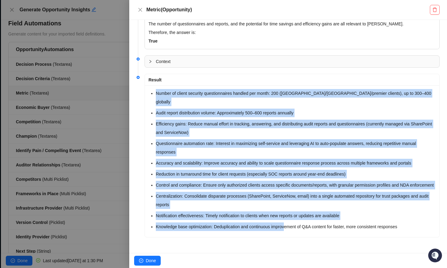
drag, startPoint x: 154, startPoint y: 91, endPoint x: 289, endPoint y: 223, distance: 189.3
click at [289, 223] on div "Number of client security questionnaires handled per month: 200 ([GEOGRAPHIC_DA…" at bounding box center [292, 161] width 295 height 152
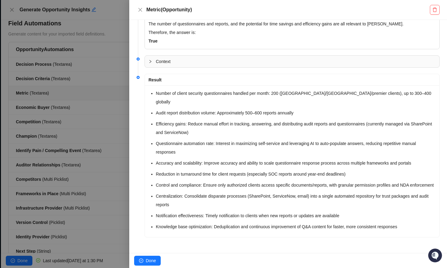
click at [298, 236] on div "Number of client security questionnaires handled per month: 200 ([GEOGRAPHIC_DA…" at bounding box center [292, 161] width 295 height 152
click at [116, 74] on div at bounding box center [223, 134] width 447 height 268
